Goal: Ask a question

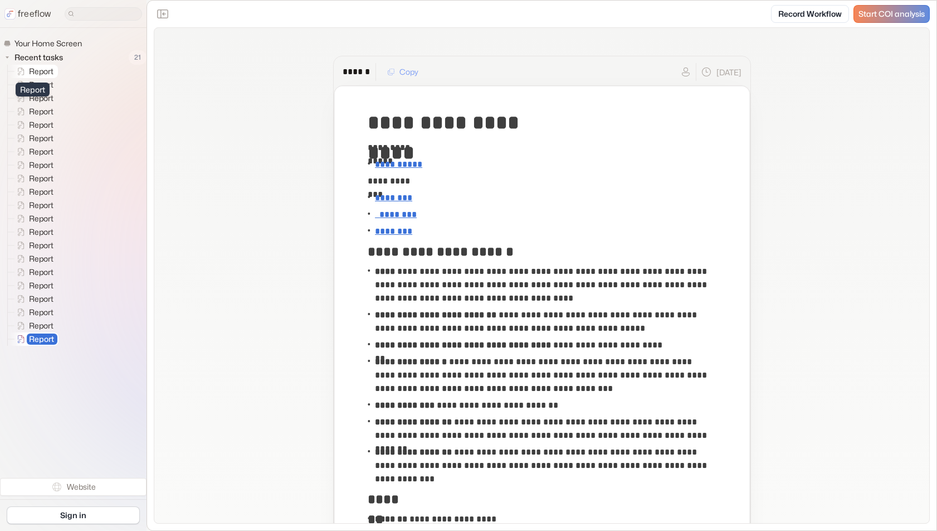
click at [45, 70] on span "Report" at bounding box center [42, 71] width 30 height 11
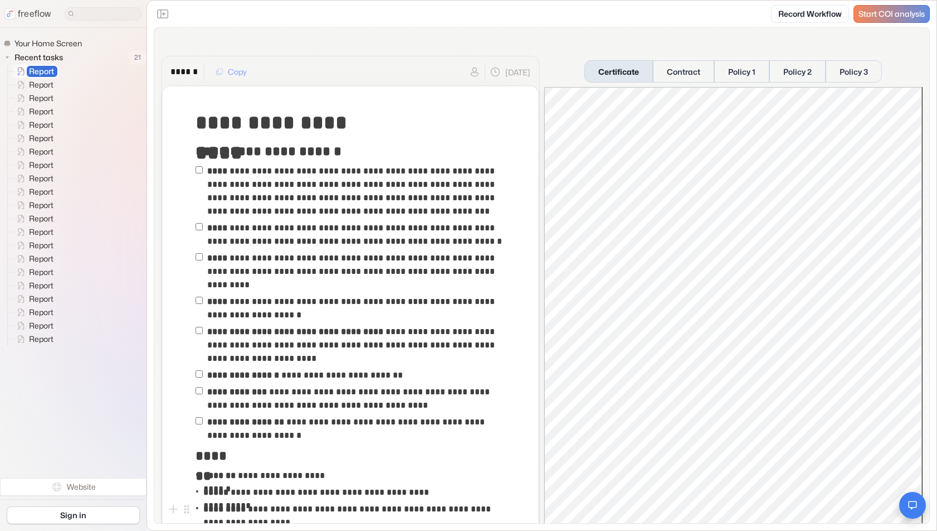
click at [911, 509] on icon "Open chat" at bounding box center [913, 505] width 10 height 10
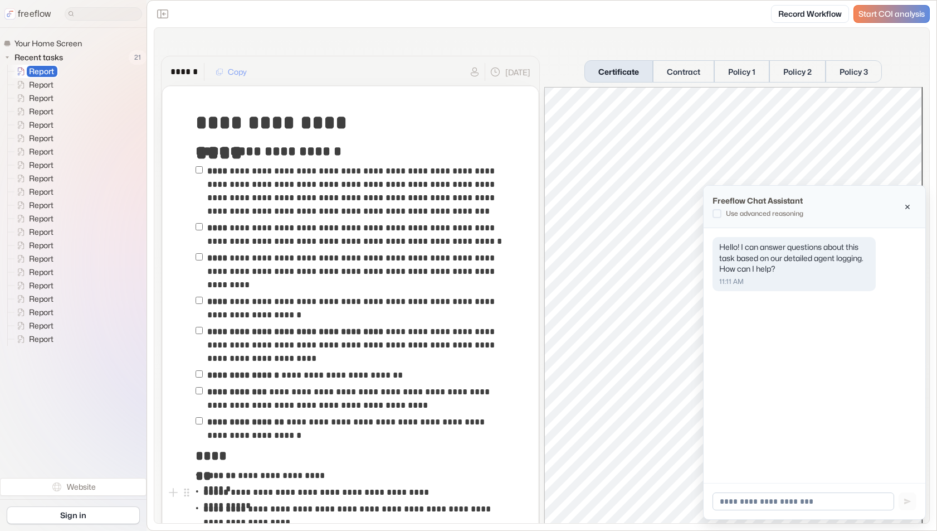
click at [796, 500] on input at bounding box center [804, 501] width 182 height 18
type input "**********"
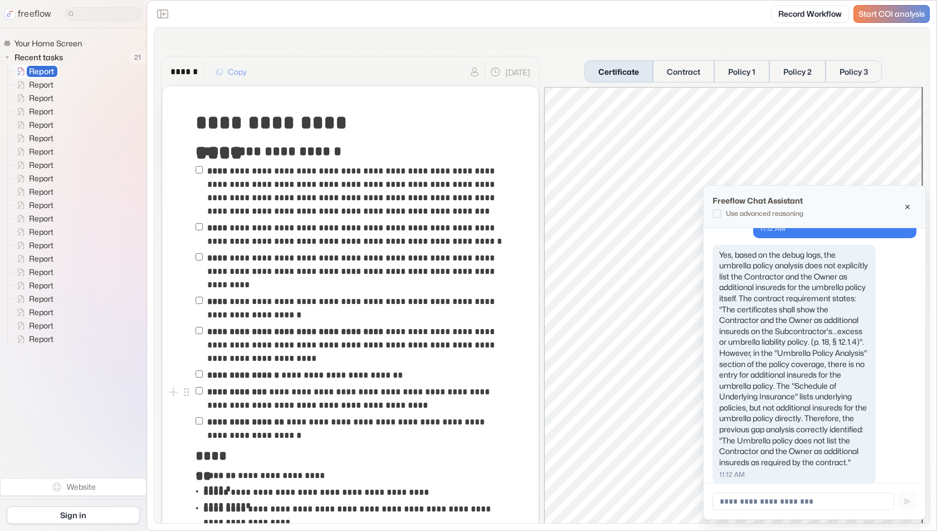
scroll to position [142, 0]
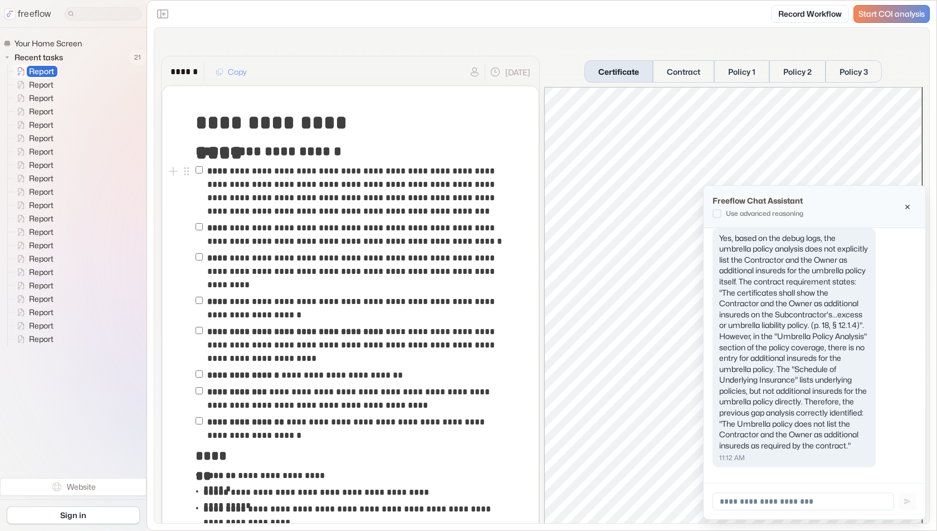
click at [716, 213] on span at bounding box center [717, 213] width 9 height 9
click at [748, 499] on input at bounding box center [804, 501] width 182 height 18
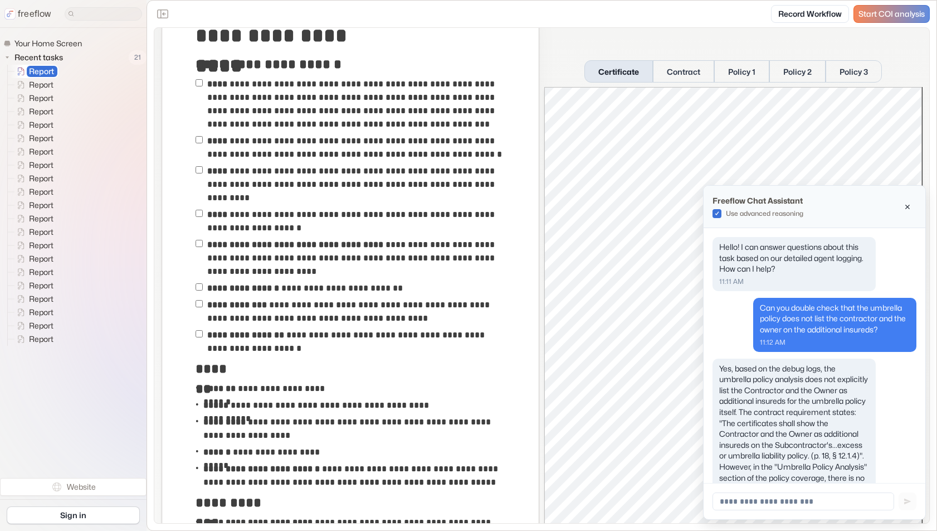
scroll to position [0, 0]
